Goal: Check status: Check status

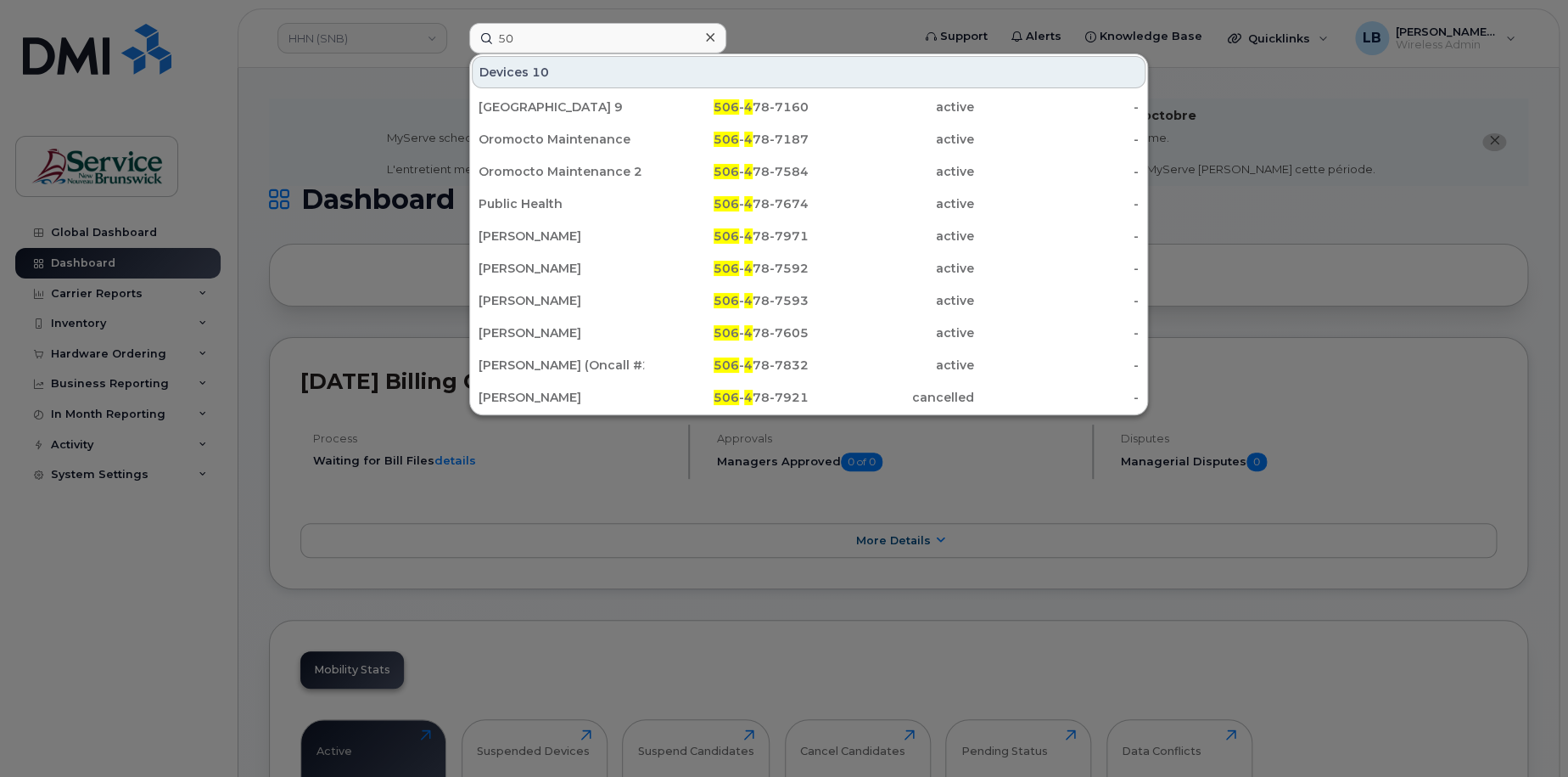
type input "5"
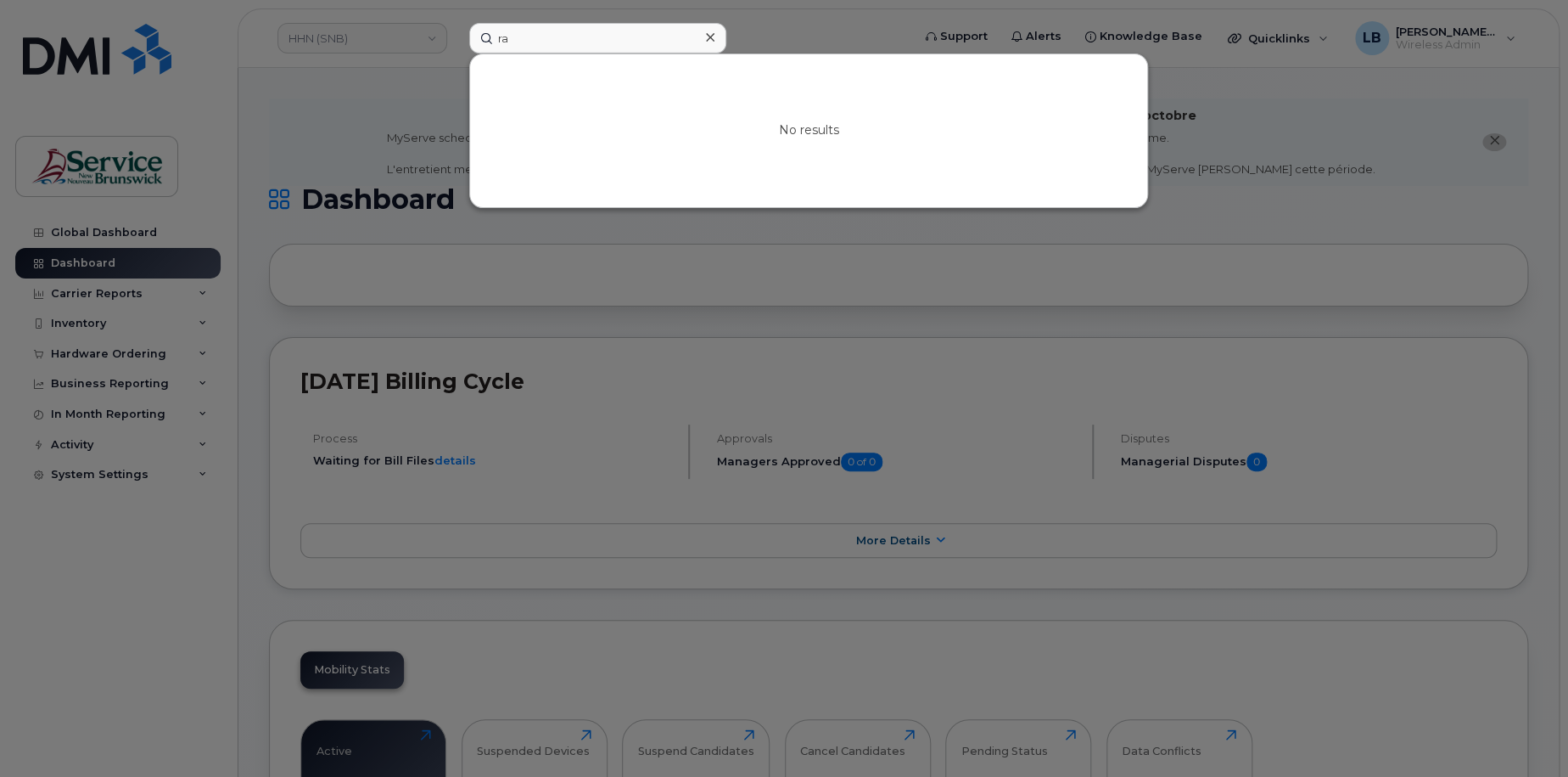
type input "r"
click at [101, 343] on div at bounding box center [784, 388] width 1568 height 777
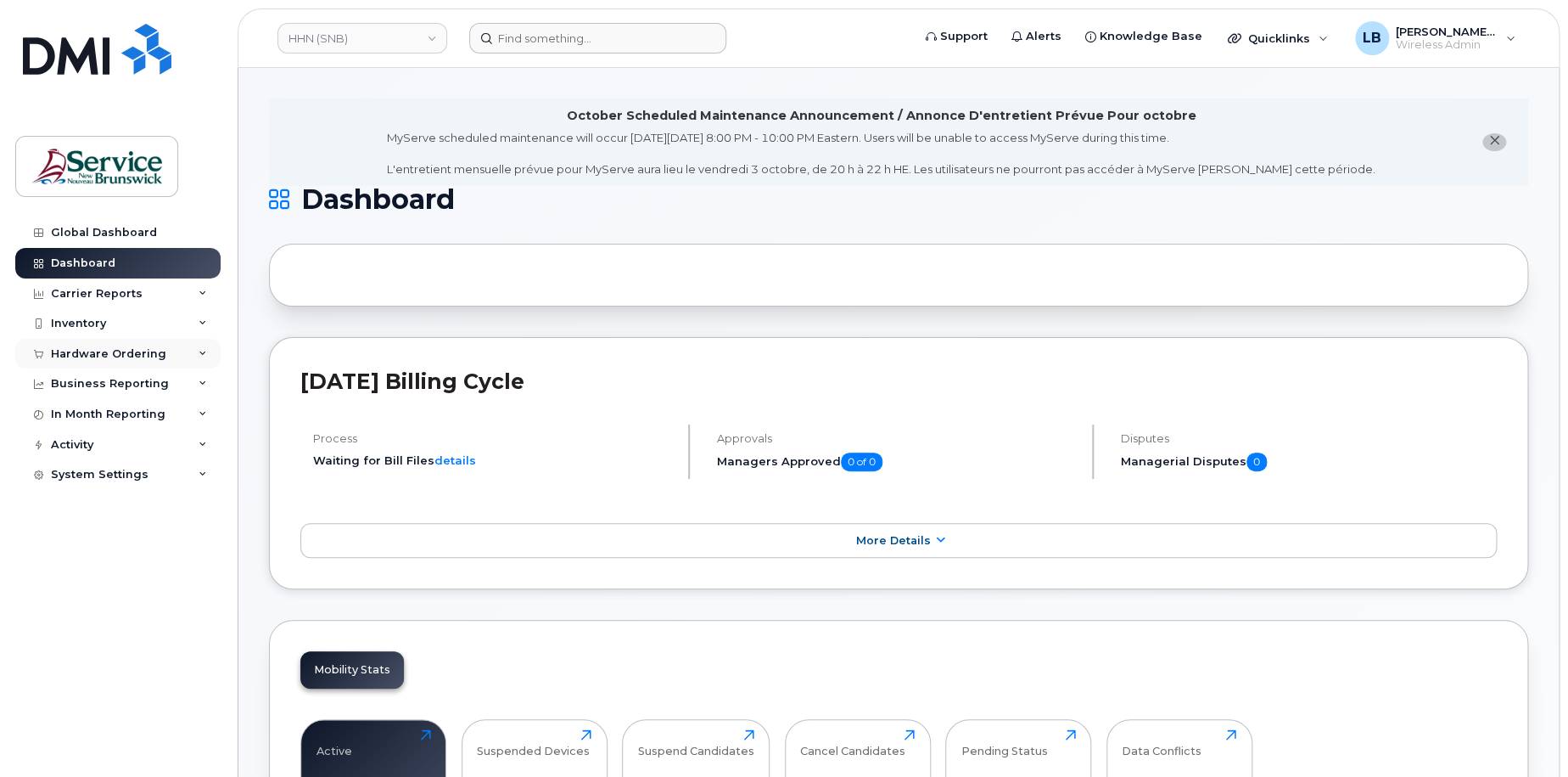
click at [99, 347] on div "Hardware Ordering" at bounding box center [109, 354] width 115 height 14
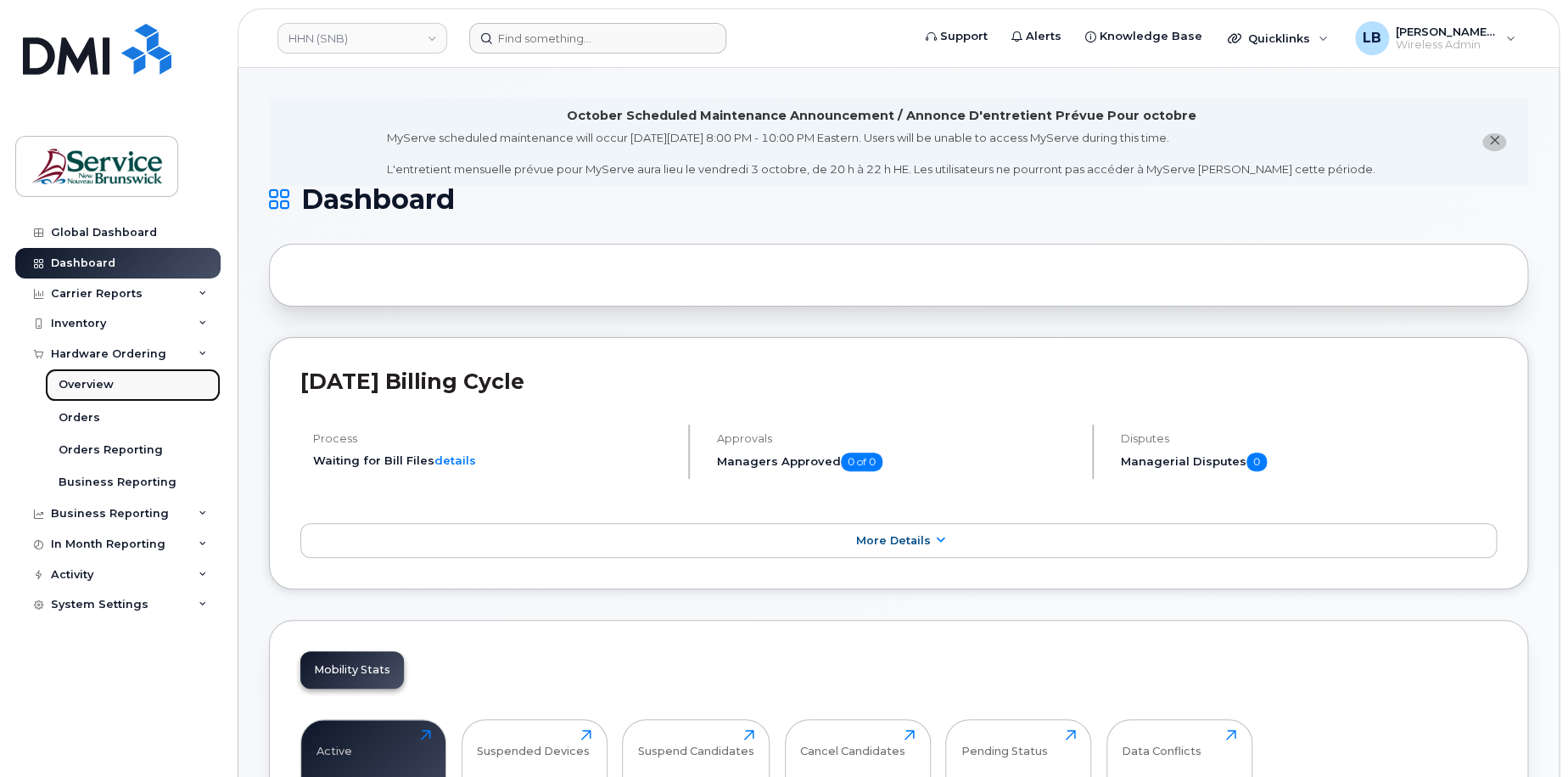
click at [95, 382] on div "Overview" at bounding box center [86, 385] width 55 height 15
click at [87, 415] on div "Orders" at bounding box center [79, 418] width 42 height 15
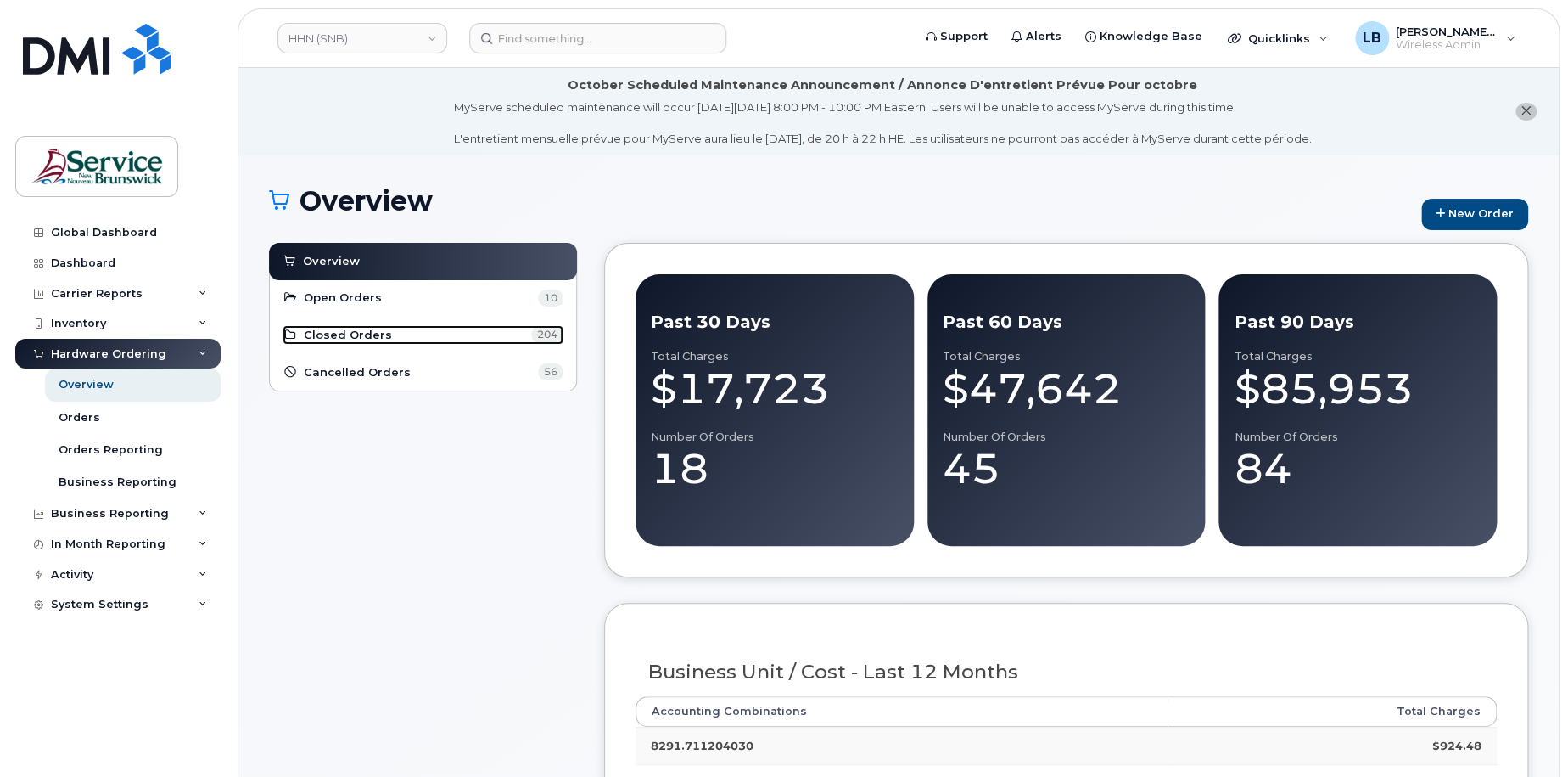
click at [348, 338] on span "Closed Orders" at bounding box center [348, 335] width 88 height 16
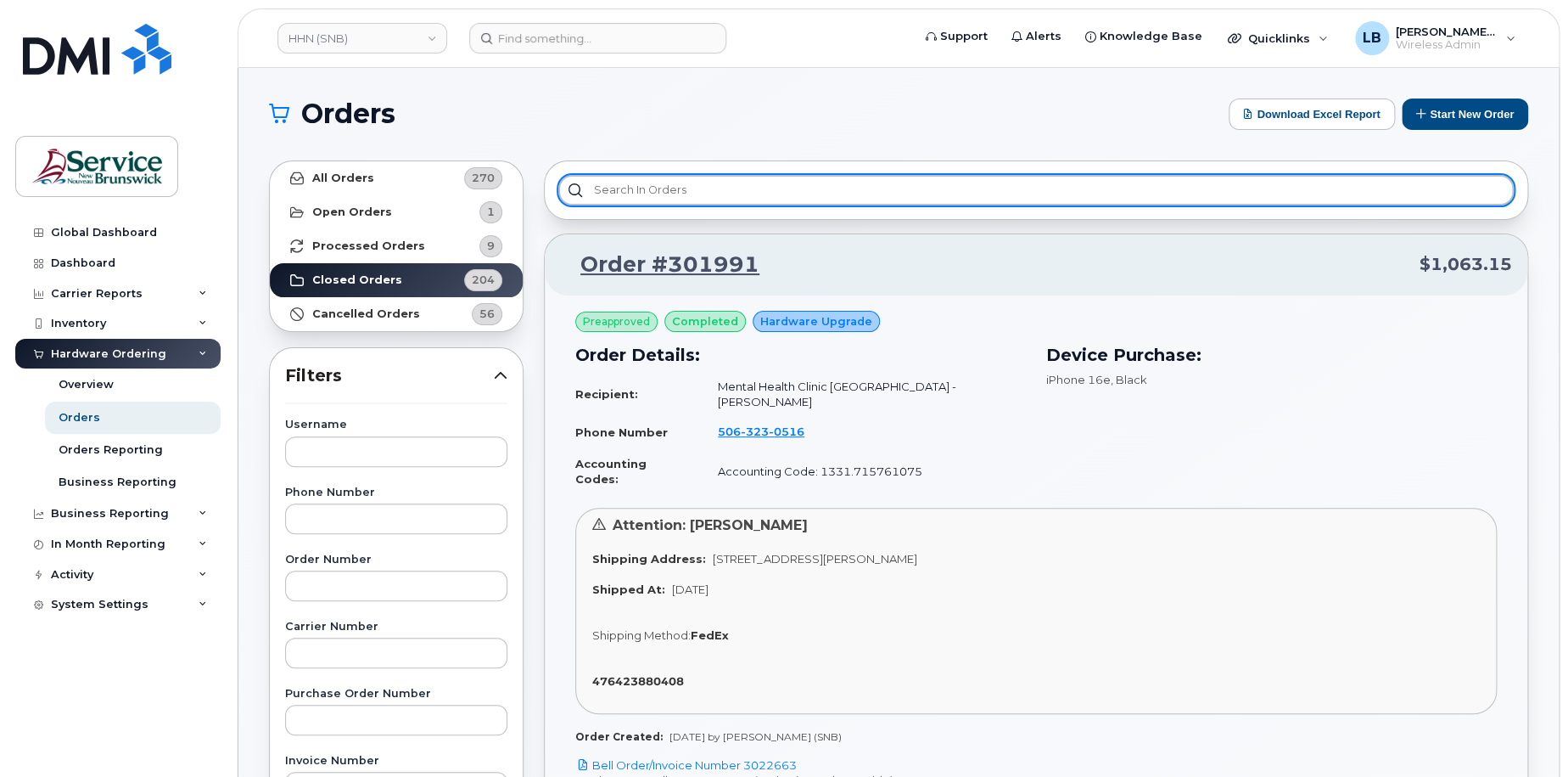
click at [656, 198] on input "text" at bounding box center [1036, 190] width 955 height 31
type input "r"
